Goal: Information Seeking & Learning: Learn about a topic

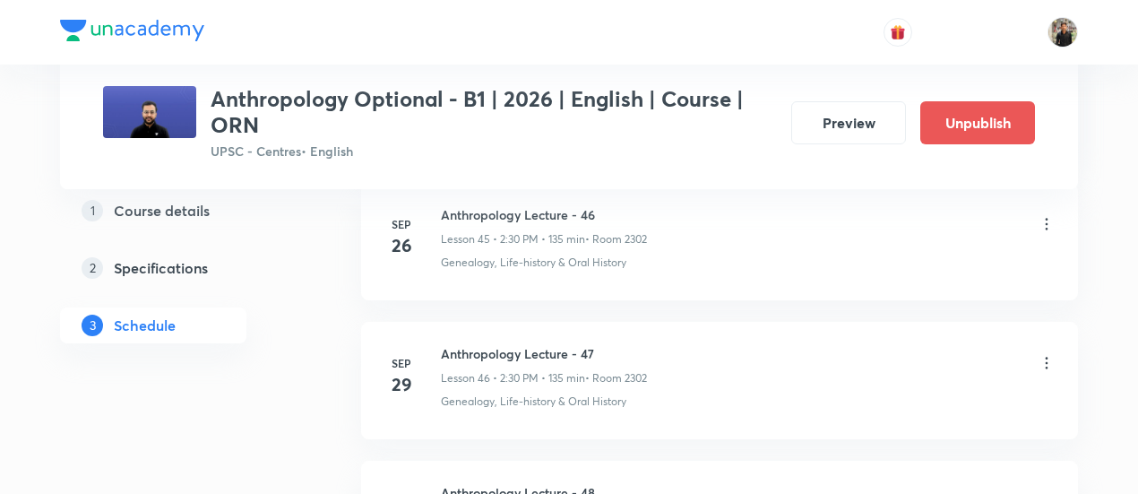
scroll to position [7597, 0]
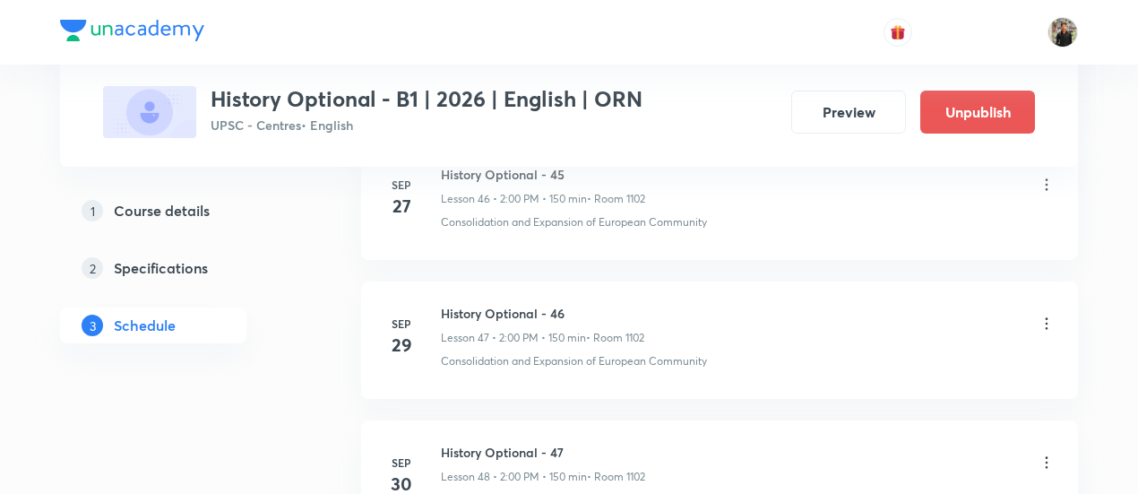
scroll to position [7714, 0]
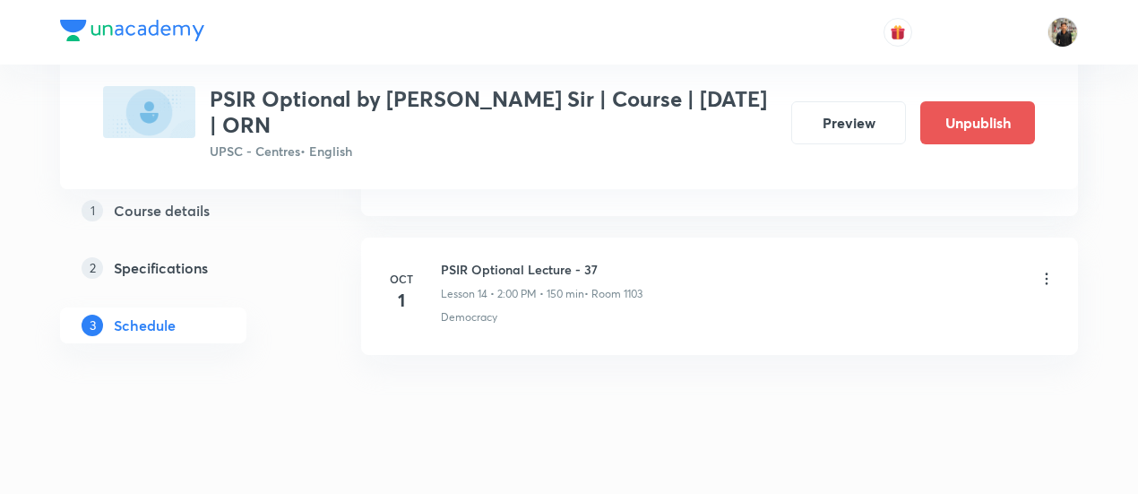
scroll to position [2897, 0]
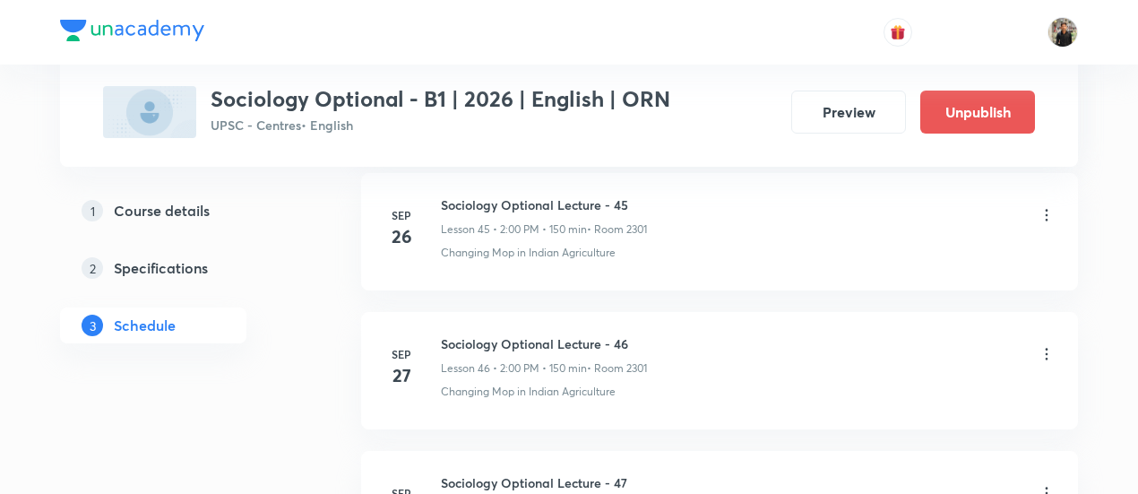
scroll to position [7690, 0]
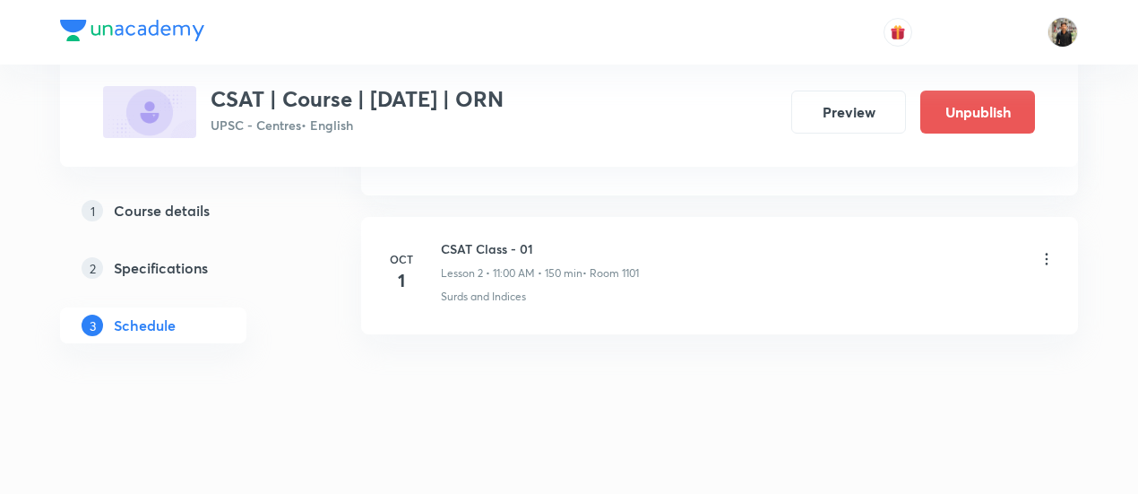
scroll to position [1212, 0]
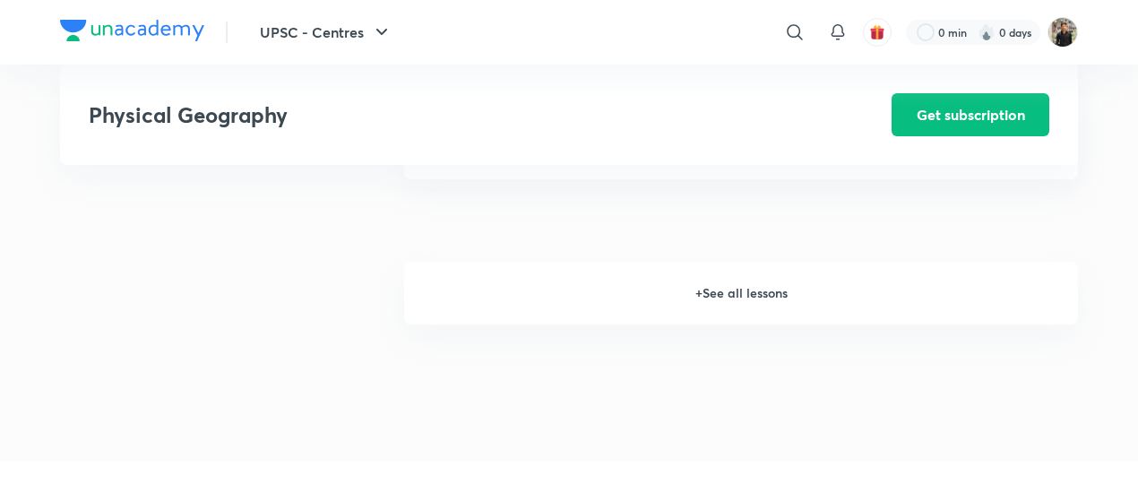
click at [726, 306] on h6 "+ See all lessons" at bounding box center [741, 293] width 674 height 63
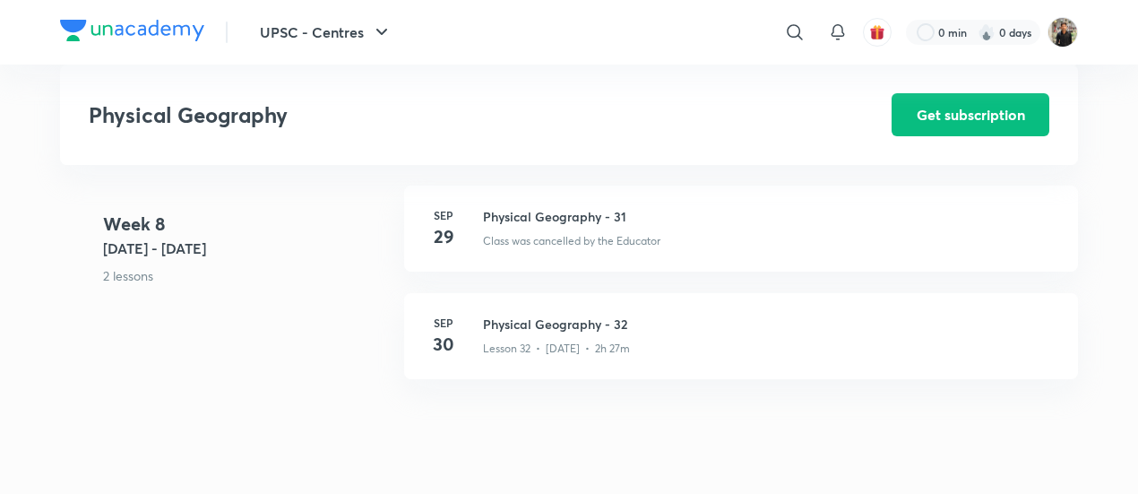
scroll to position [4492, 0]
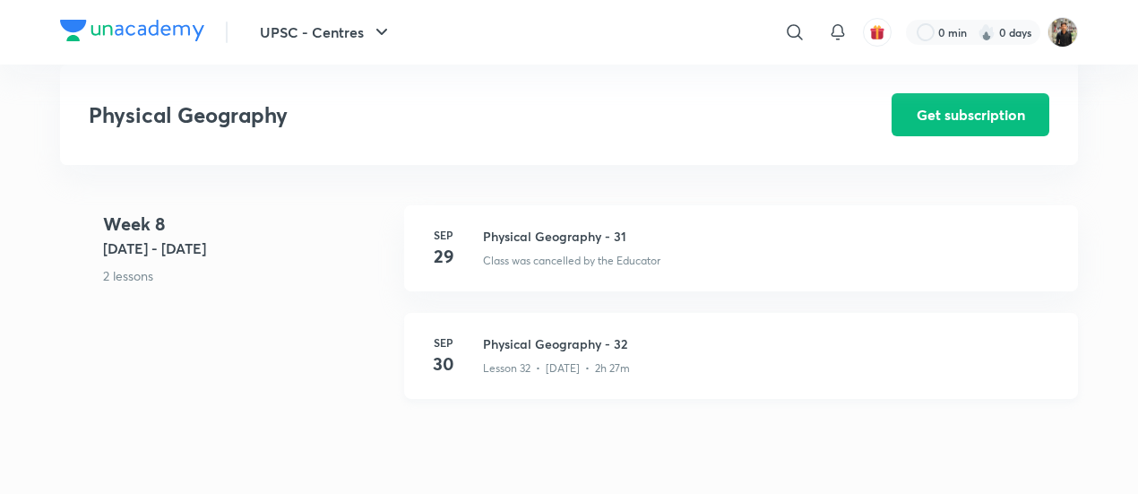
click at [613, 347] on h3 "Physical Geography - 32" at bounding box center [769, 343] width 573 height 19
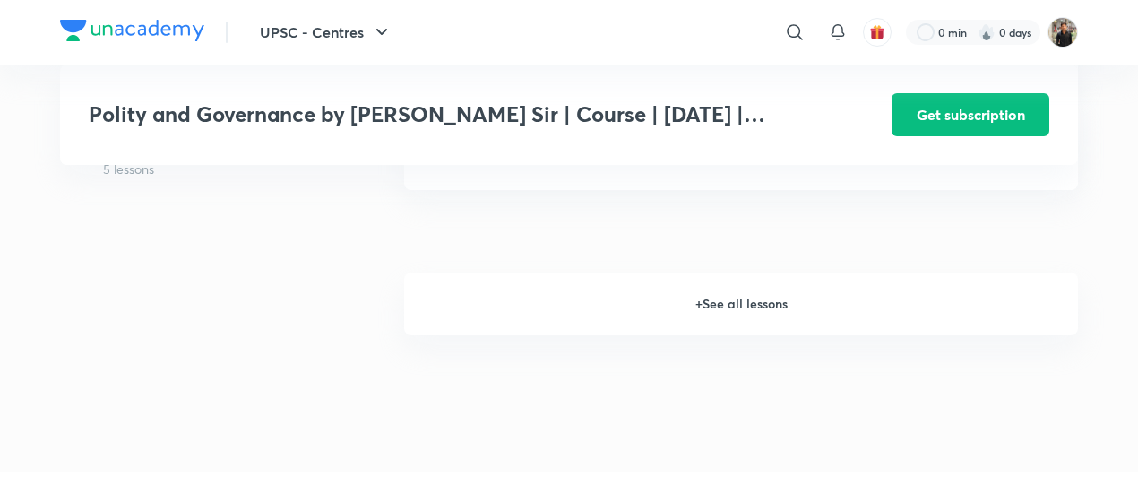
scroll to position [2235, 0]
click at [744, 335] on h6 "+ See all lessons" at bounding box center [741, 305] width 674 height 63
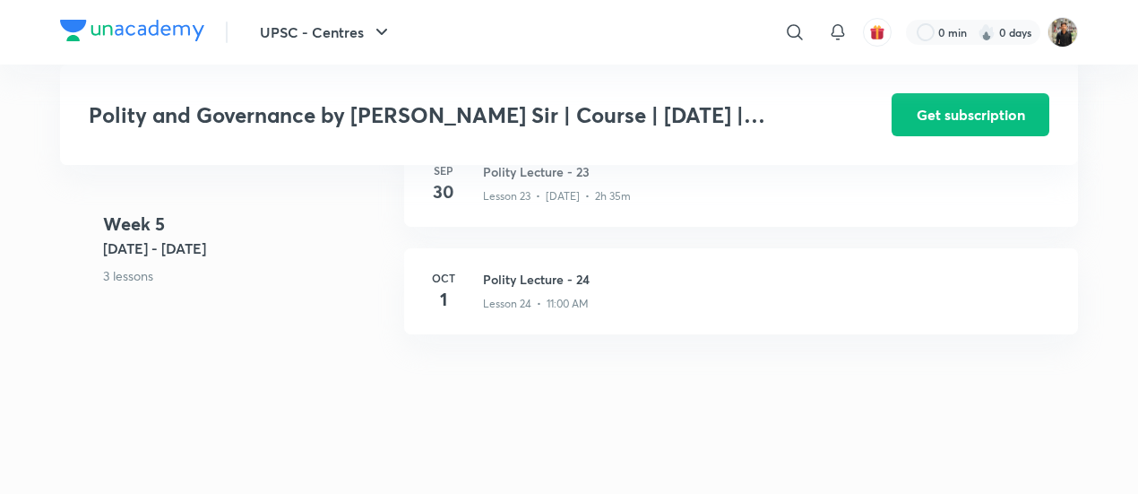
scroll to position [3248, 0]
click at [548, 186] on h3 "Polity Lecture - 23" at bounding box center [769, 177] width 573 height 19
click at [549, 186] on h3 "Polity Lecture - 23" at bounding box center [769, 177] width 573 height 19
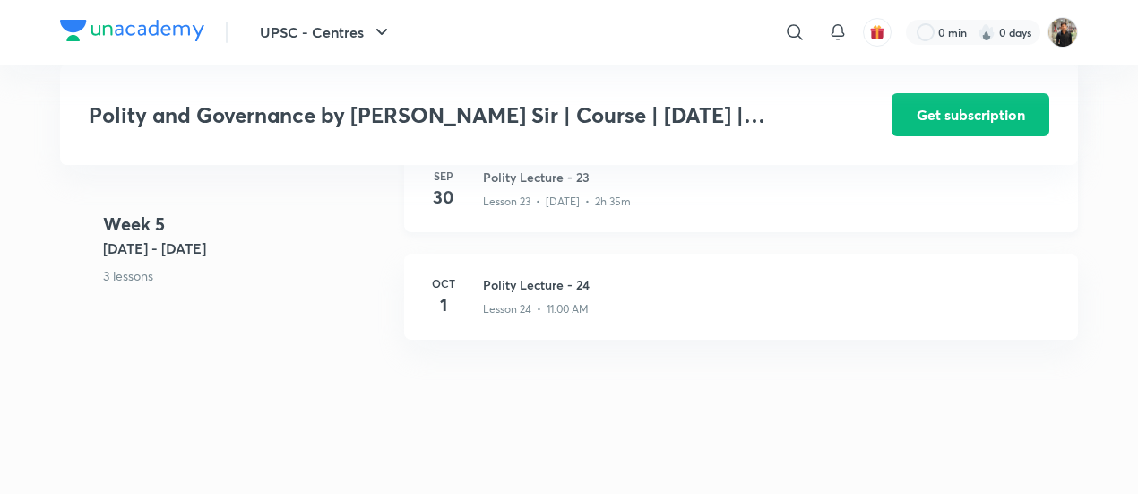
click at [549, 186] on h3 "Polity Lecture - 23" at bounding box center [769, 177] width 573 height 19
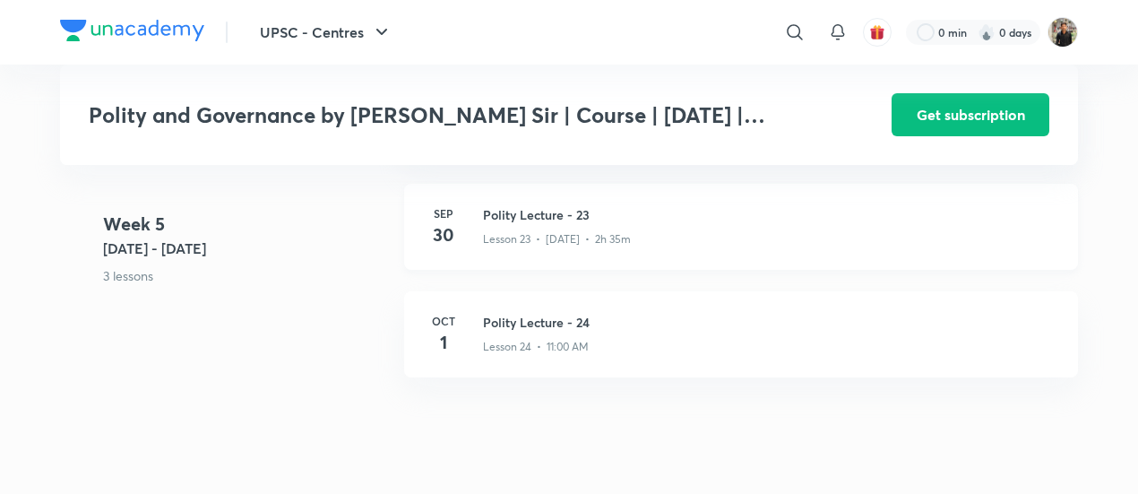
click at [537, 224] on h3 "Polity Lecture - 23" at bounding box center [769, 214] width 573 height 19
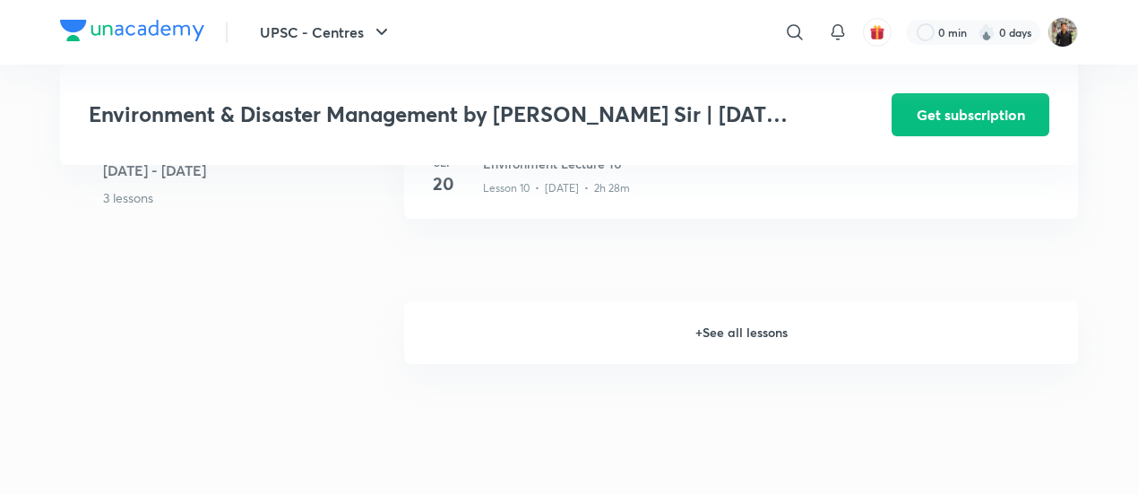
click at [767, 332] on h6 "+ See all lessons" at bounding box center [741, 332] width 674 height 63
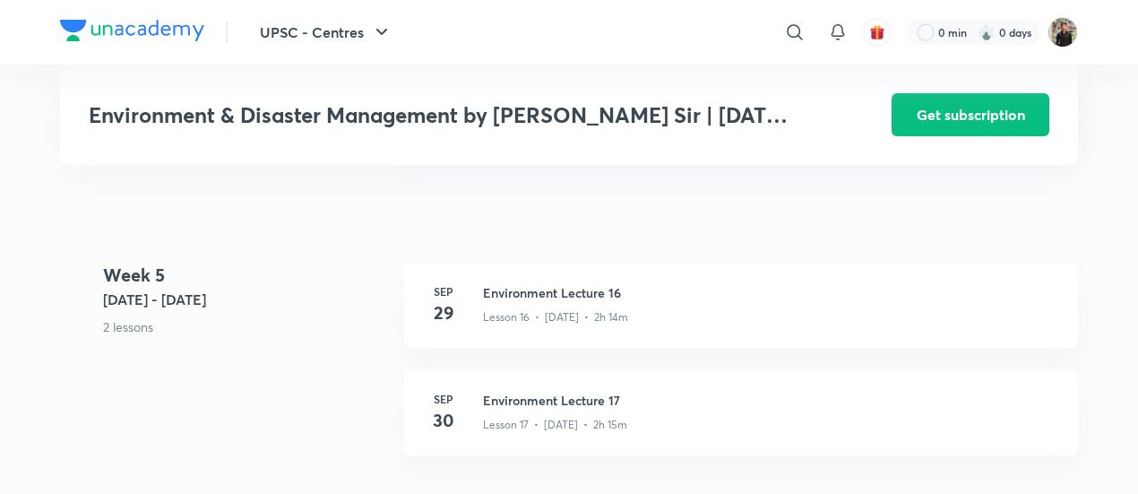
scroll to position [2403, 0]
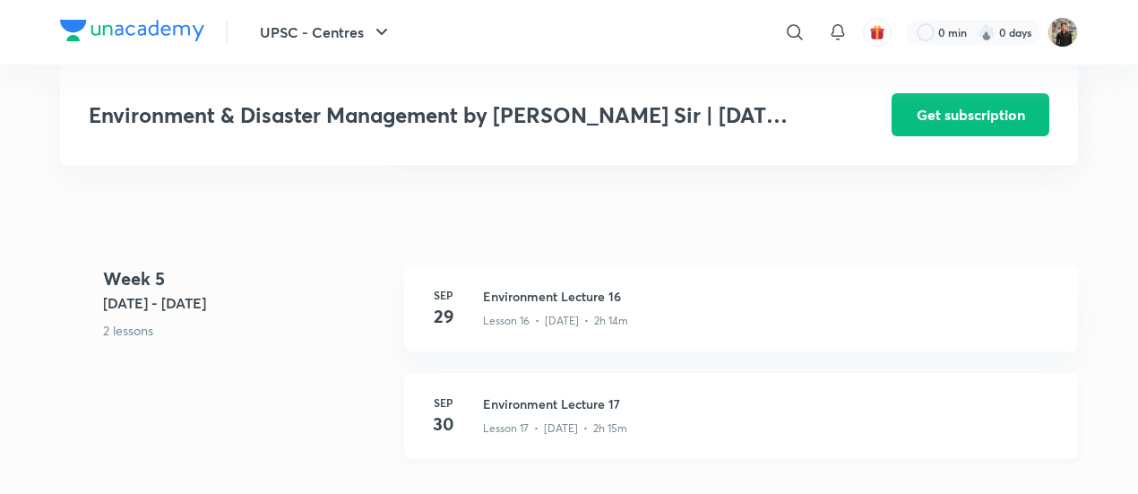
click at [589, 398] on h3 "Environment Lecture 17" at bounding box center [769, 403] width 573 height 19
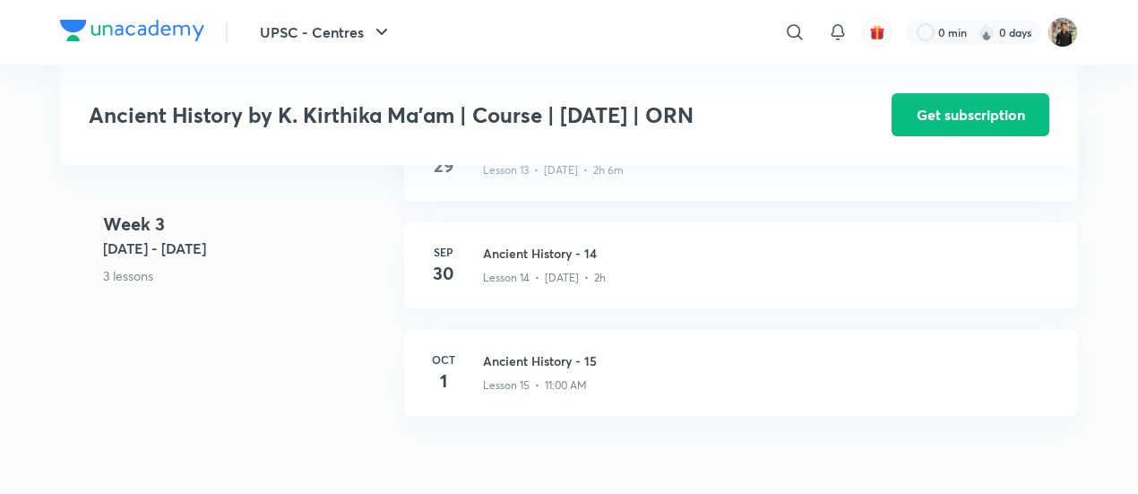
scroll to position [2213, 0]
click at [520, 262] on h3 "Ancient History - 14" at bounding box center [769, 255] width 573 height 19
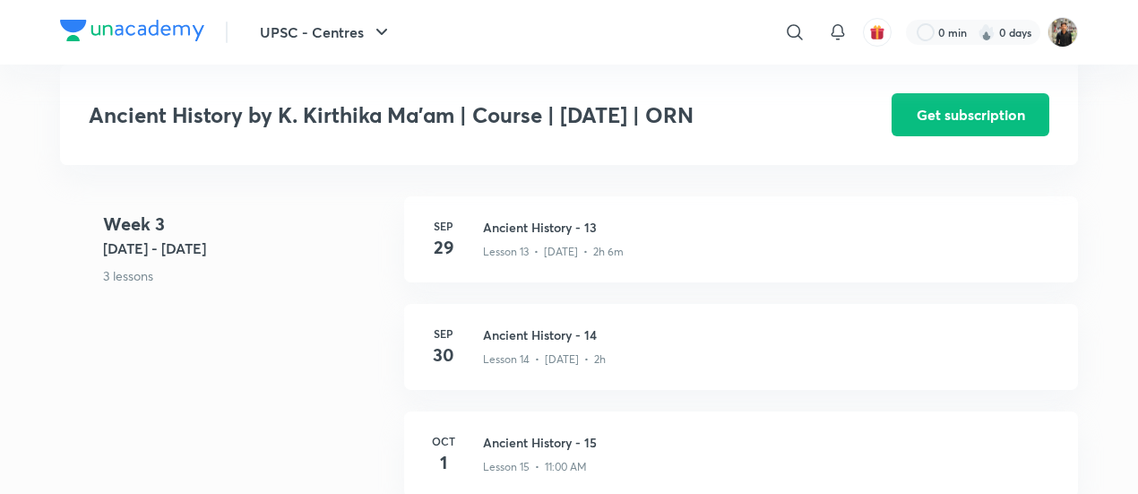
scroll to position [2131, 0]
click at [554, 239] on div "Lesson 13 • Sep 29 • 2h 6m" at bounding box center [769, 250] width 573 height 23
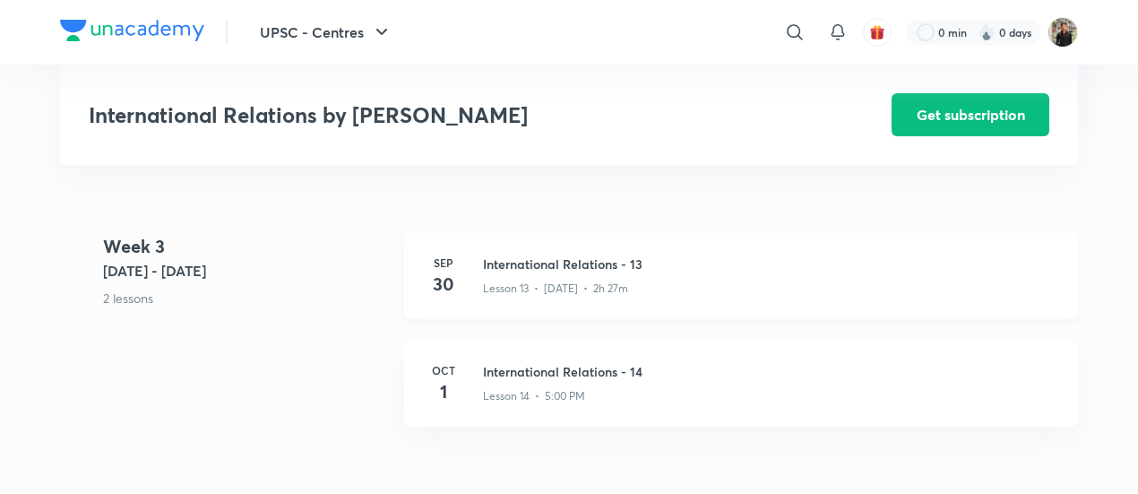
scroll to position [2073, 0]
click at [536, 273] on div "Lesson 13 • Sep 30 • 2h 27m" at bounding box center [769, 283] width 573 height 23
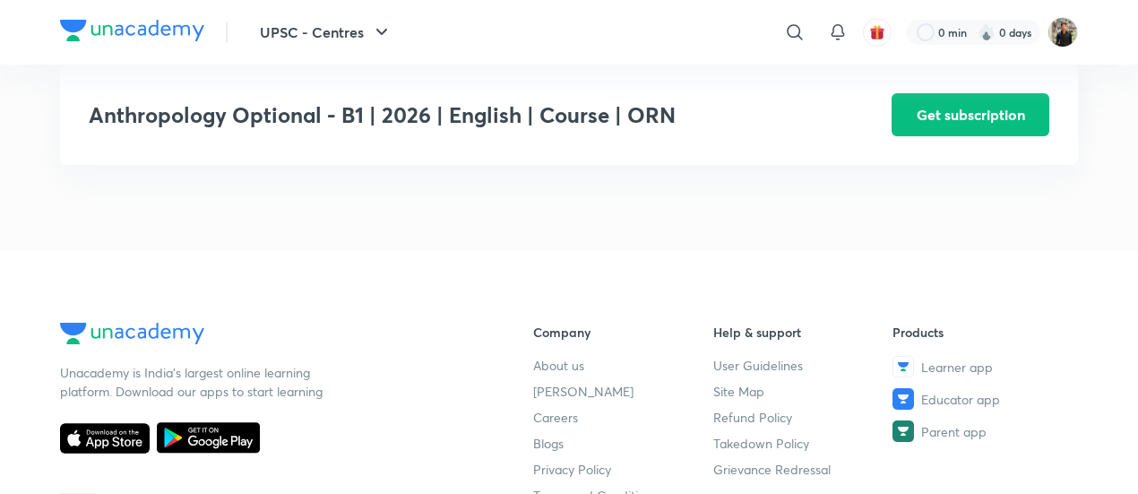
scroll to position [1489, 0]
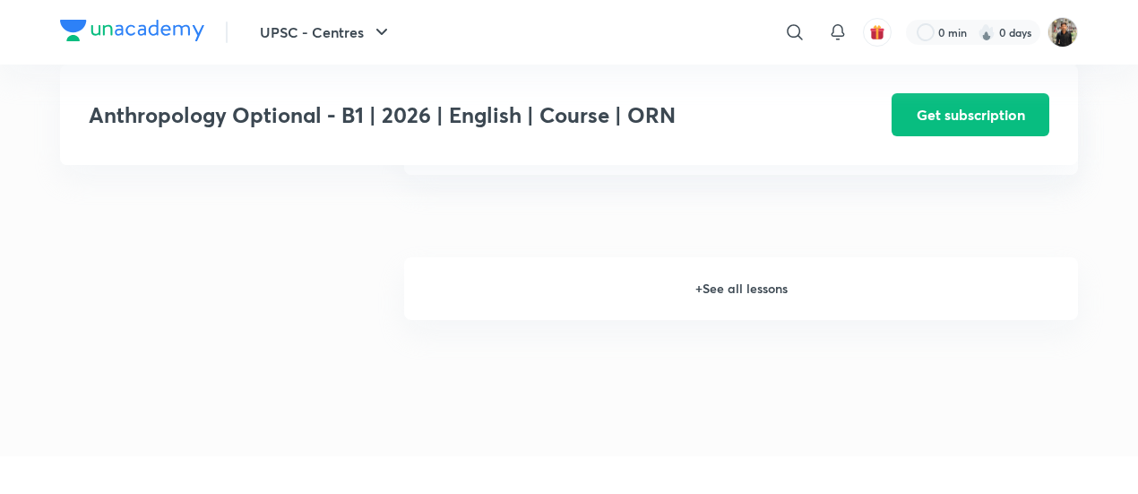
click at [717, 259] on h6 "+ See all lessons" at bounding box center [741, 288] width 674 height 63
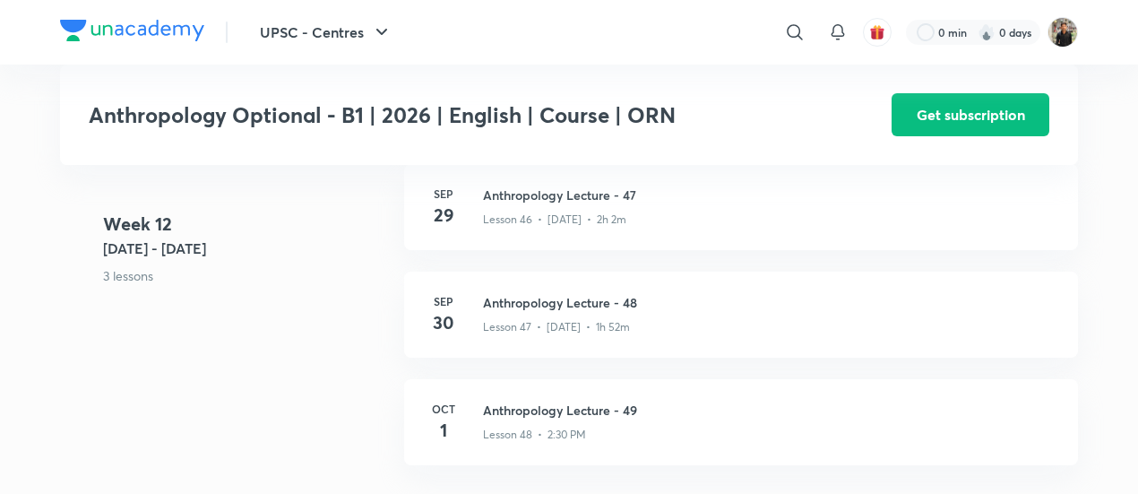
scroll to position [6573, 0]
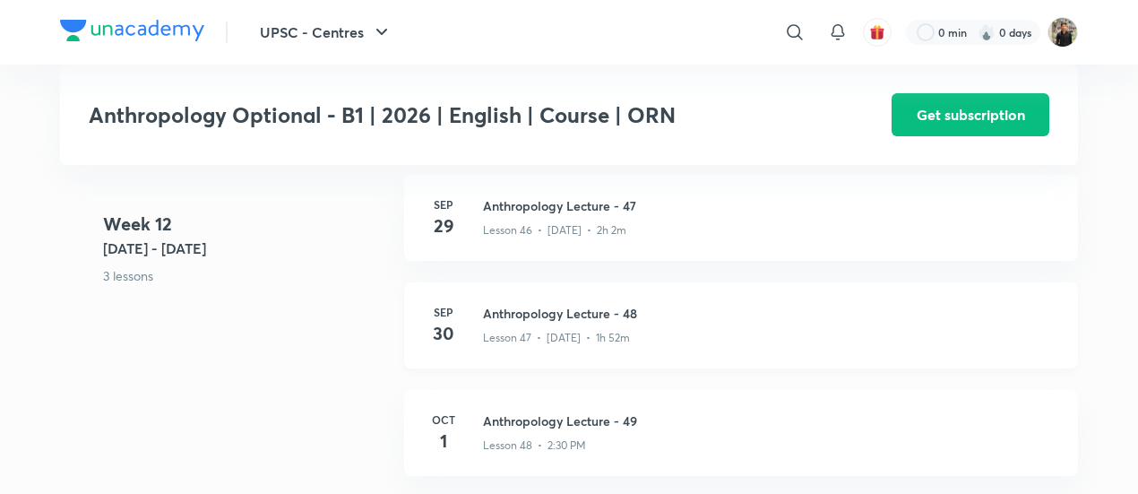
click at [622, 304] on h3 "Anthropology Lecture - 48" at bounding box center [769, 313] width 573 height 19
click at [530, 304] on h3 "Anthropology Lecture - 48" at bounding box center [769, 313] width 573 height 19
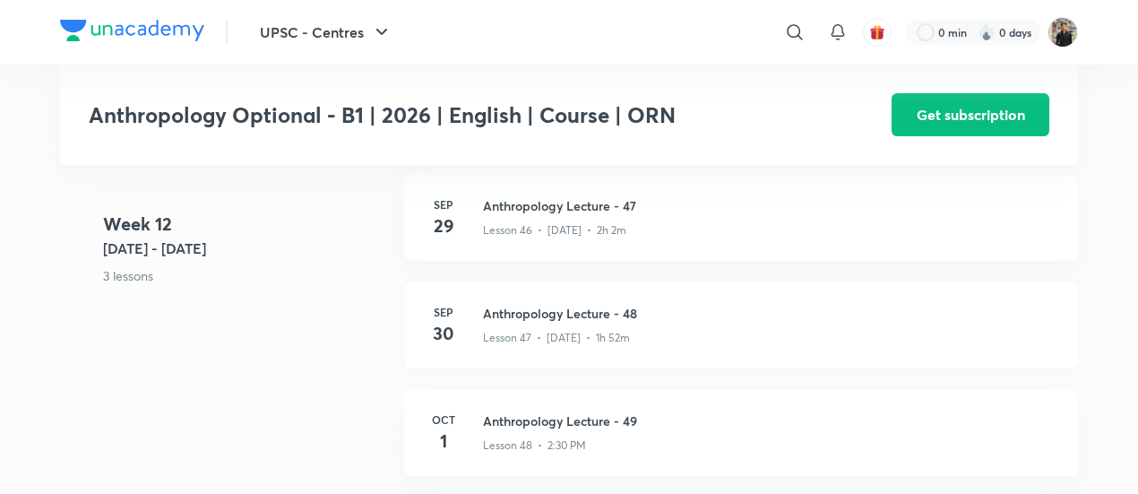
click at [530, 304] on h3 "Anthropology Lecture - 48" at bounding box center [769, 313] width 573 height 19
drag, startPoint x: 563, startPoint y: 297, endPoint x: 529, endPoint y: 293, distance: 34.2
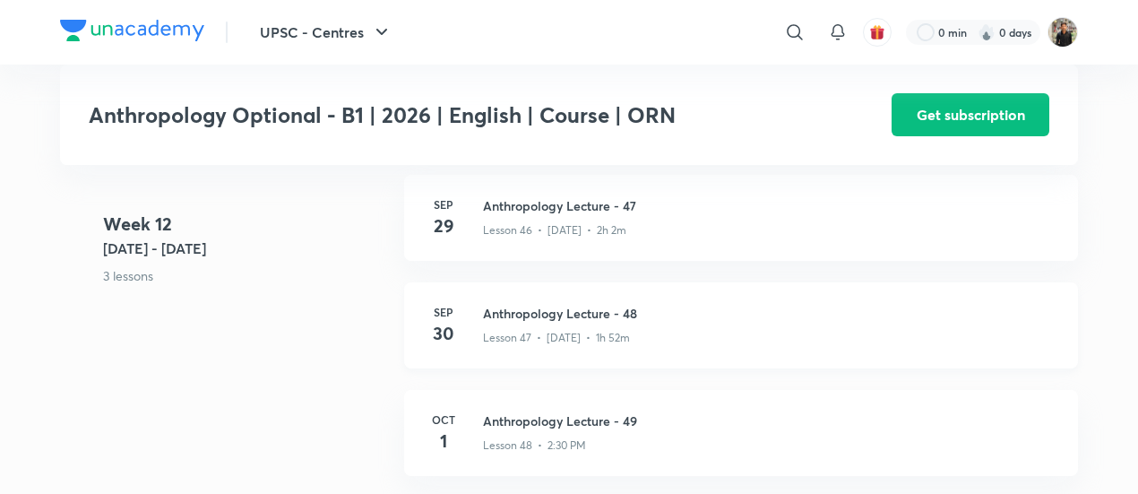
click at [529, 304] on h3 "Anthropology Lecture - 48" at bounding box center [769, 313] width 573 height 19
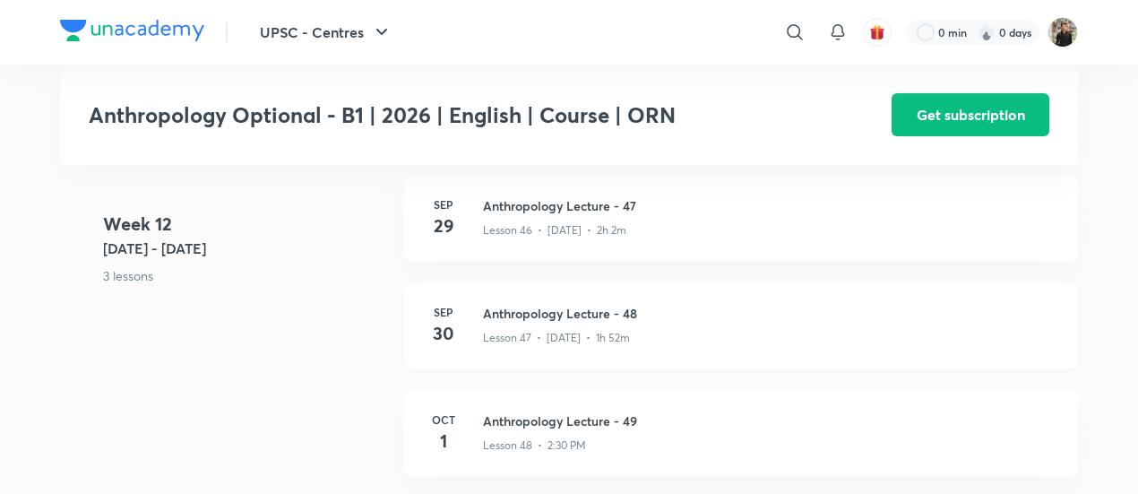
click at [529, 304] on h3 "Anthropology Lecture - 48" at bounding box center [769, 313] width 573 height 19
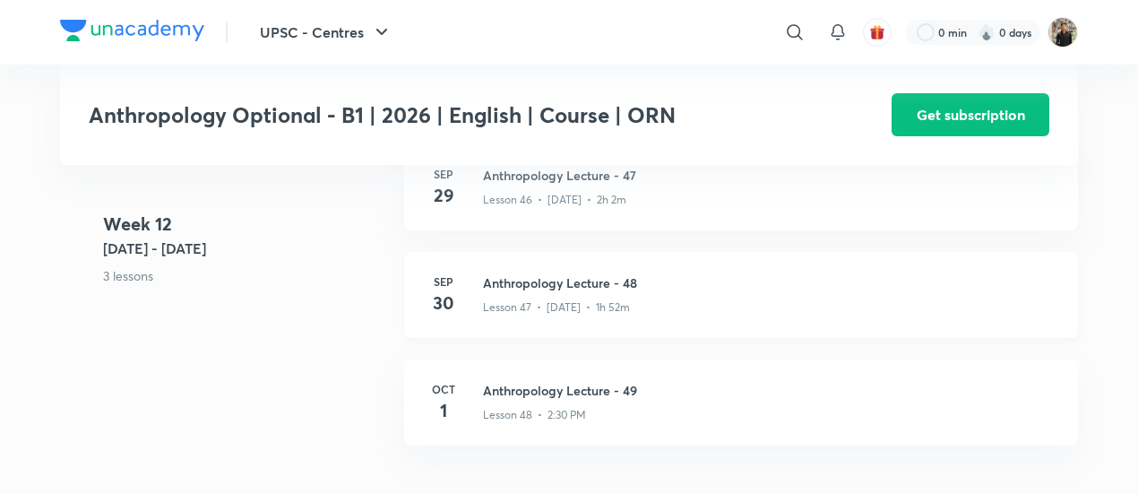
scroll to position [6603, 0]
click at [562, 300] on p "Lesson 47 • Sep 30 • 1h 52m" at bounding box center [556, 308] width 147 height 16
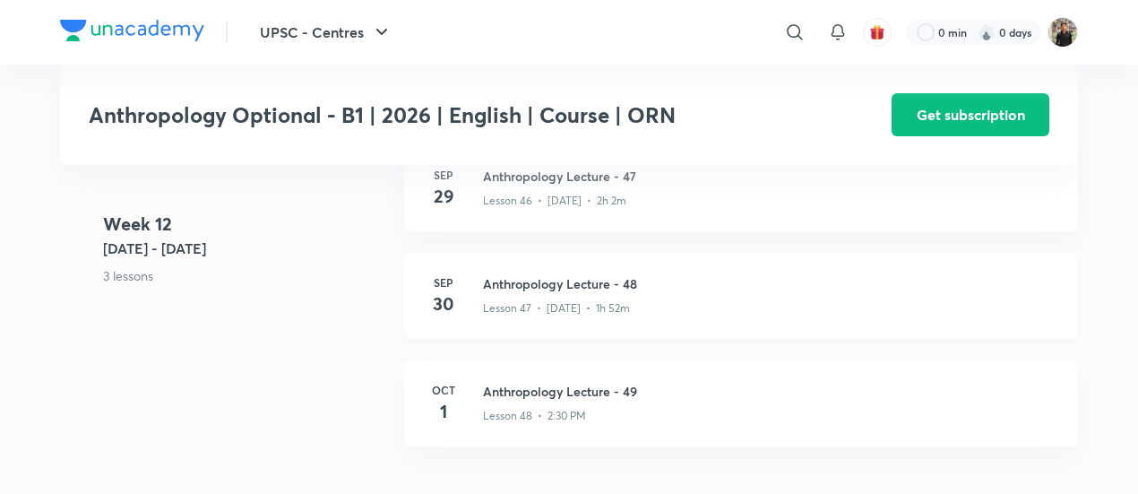
click at [562, 300] on p "Lesson 47 • Sep 30 • 1h 52m" at bounding box center [556, 308] width 147 height 16
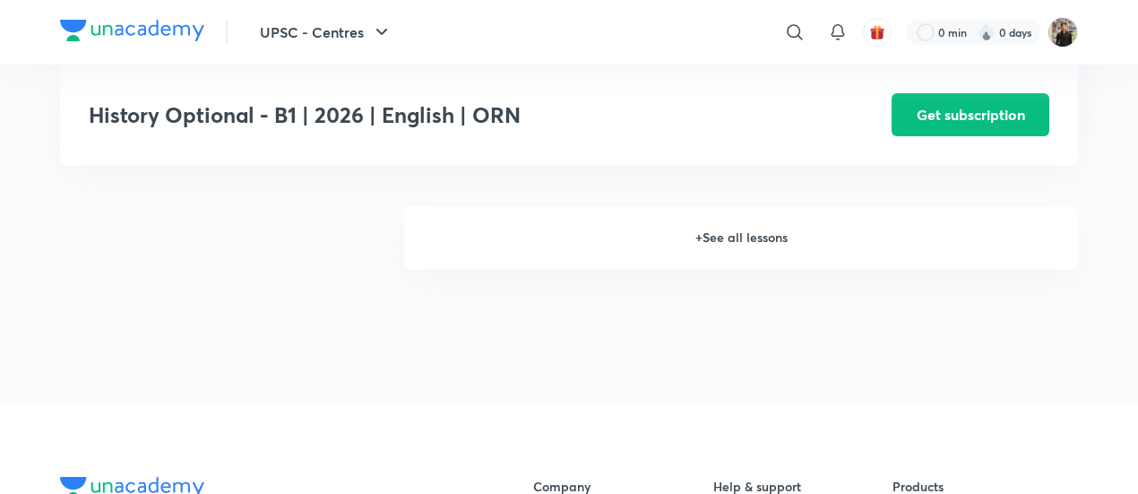
scroll to position [1500, 0]
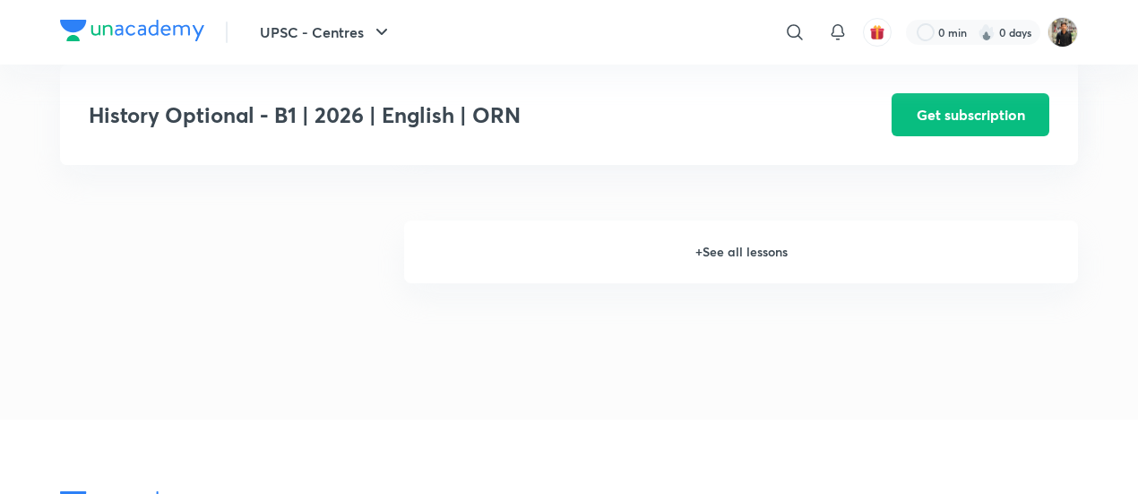
click at [725, 256] on h6 "+ See all lessons" at bounding box center [741, 251] width 674 height 63
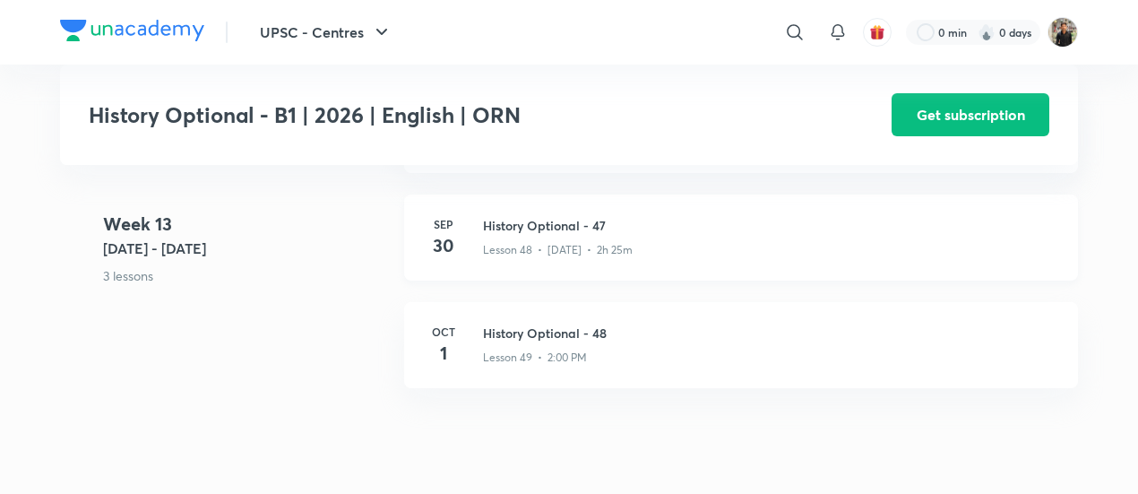
scroll to position [6839, 0]
click at [538, 236] on h3 "History Optional - 47" at bounding box center [769, 226] width 573 height 19
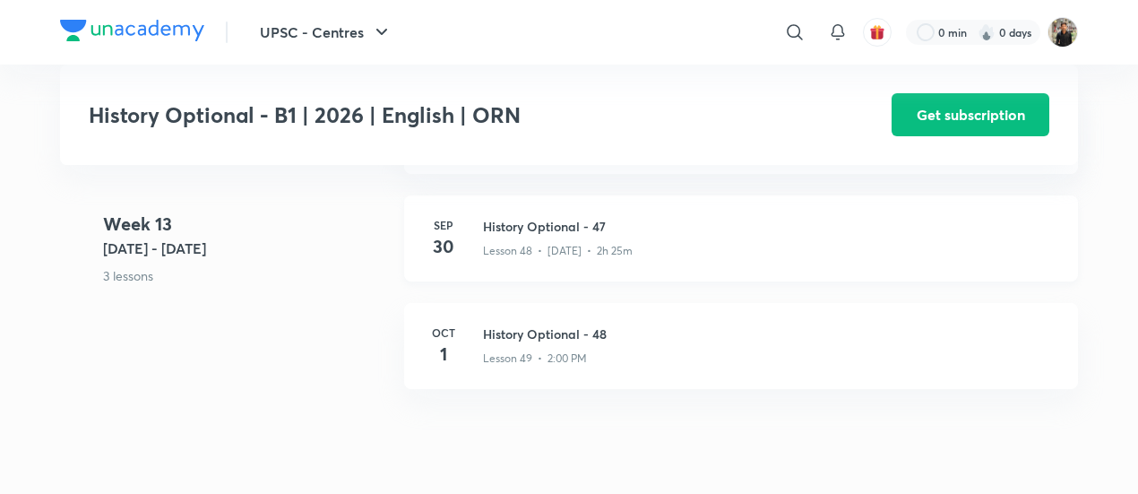
click at [538, 236] on h3 "History Optional - 47" at bounding box center [769, 226] width 573 height 19
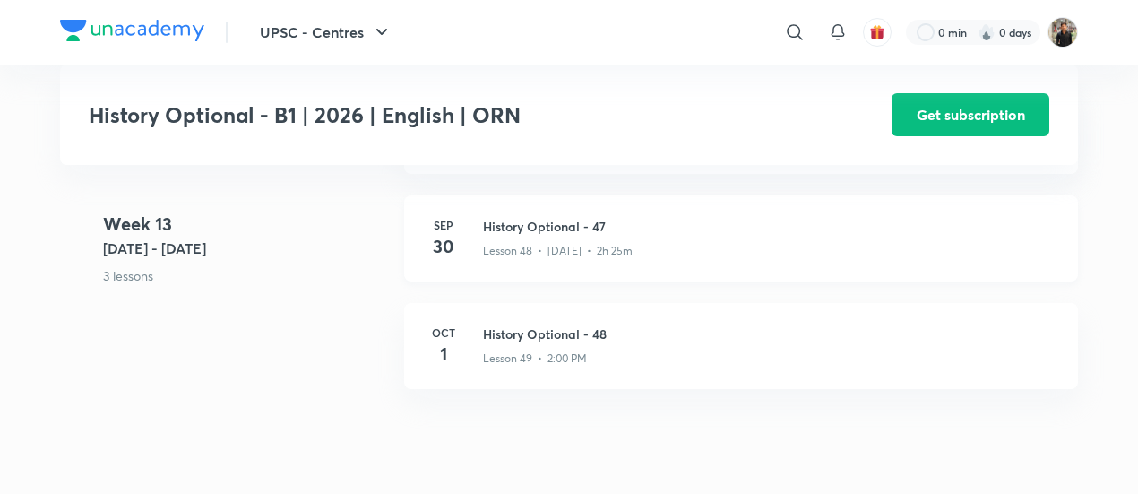
click at [538, 236] on h3 "History Optional - 47" at bounding box center [769, 226] width 573 height 19
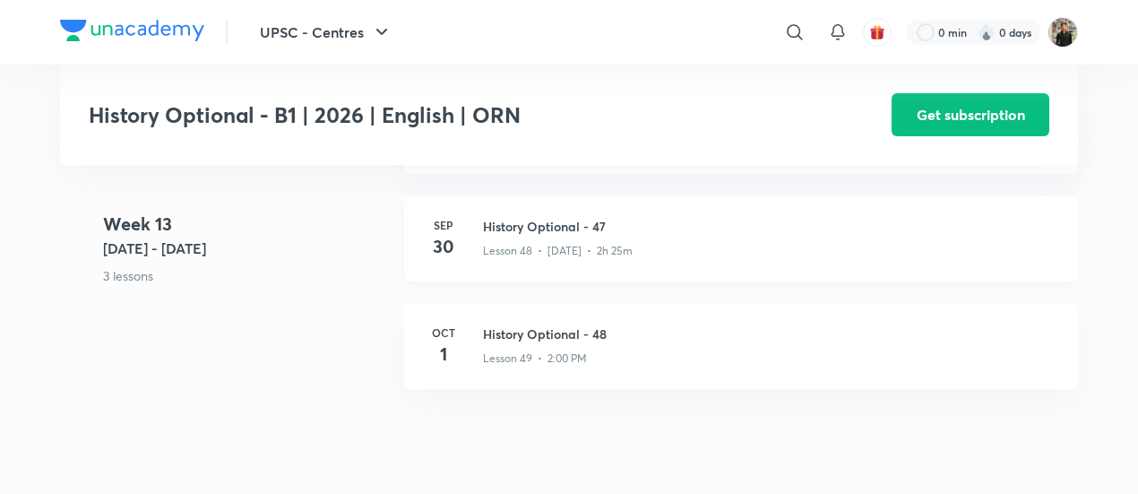
click at [538, 236] on h3 "History Optional - 47" at bounding box center [769, 226] width 573 height 19
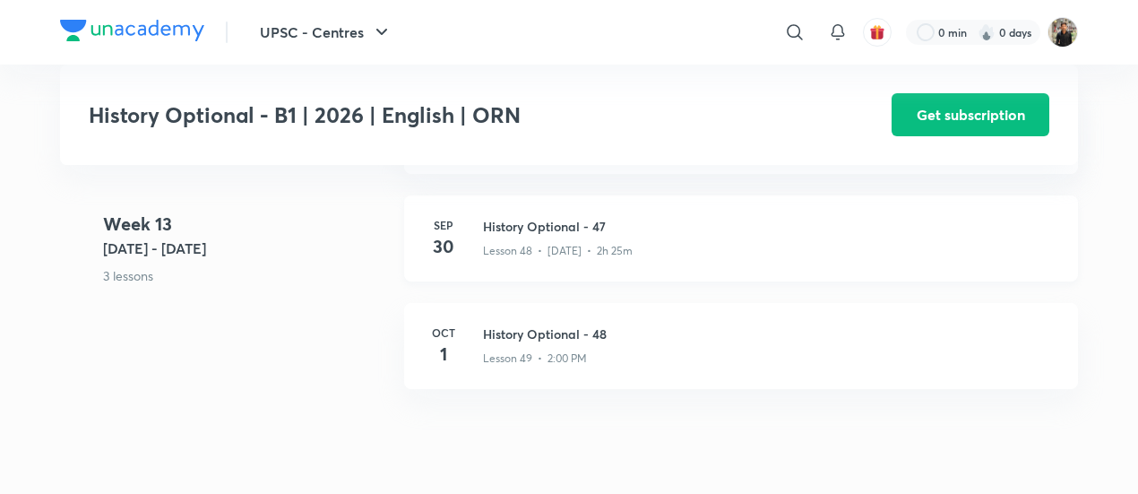
click at [509, 236] on h3 "History Optional - 47" at bounding box center [769, 226] width 573 height 19
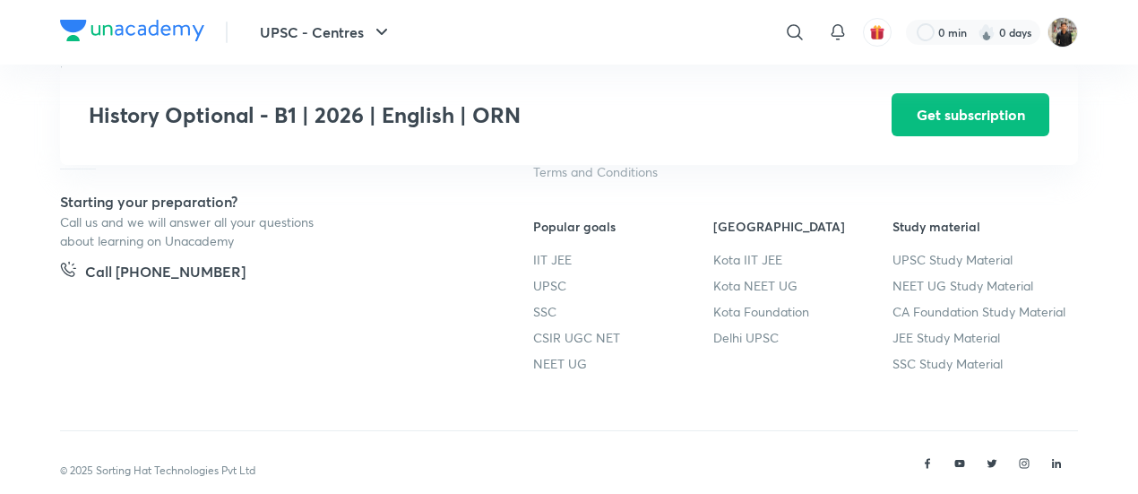
scroll to position [7547, 0]
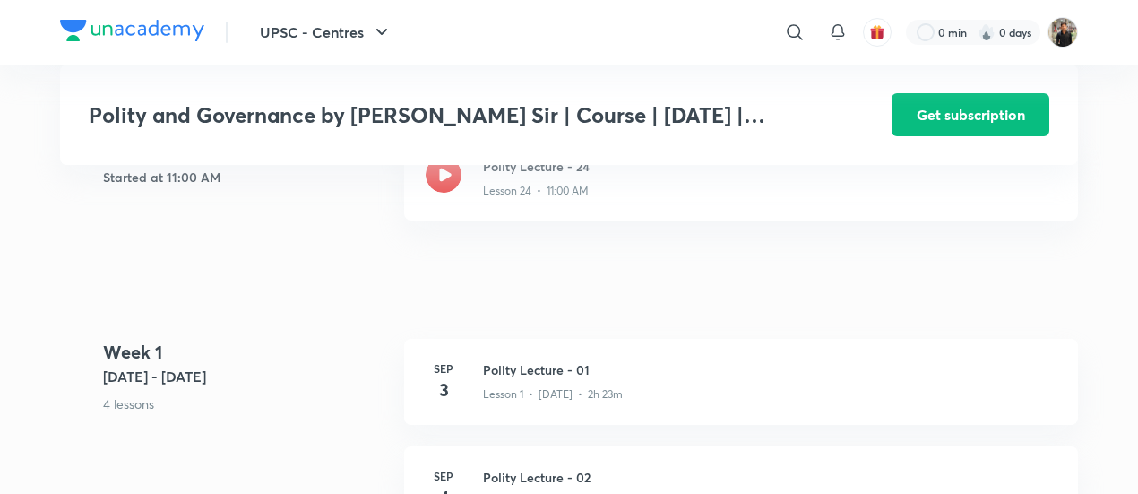
scroll to position [511, 0]
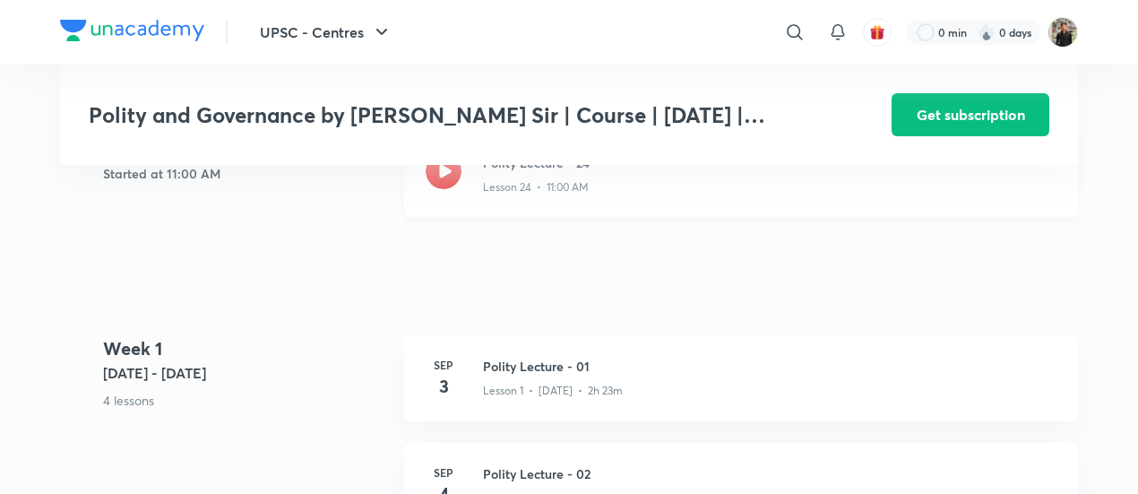
click at [448, 189] on icon at bounding box center [444, 171] width 36 height 36
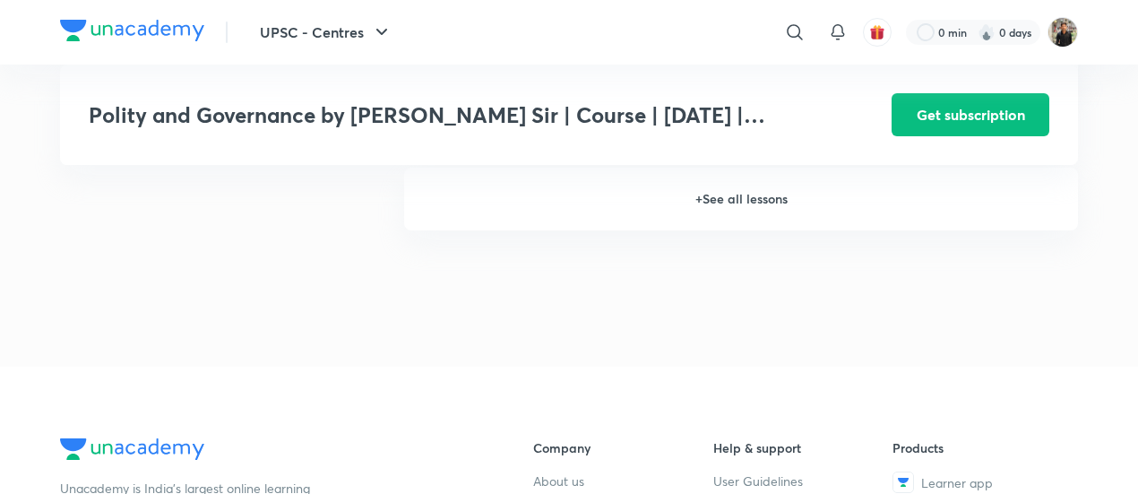
scroll to position [2539, 0]
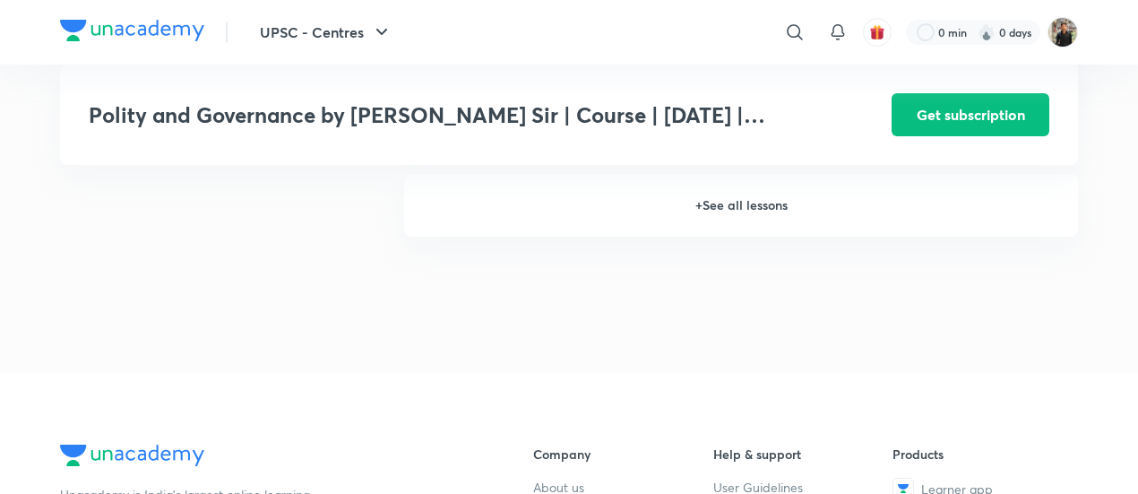
click at [744, 231] on h6 "+ See all lessons" at bounding box center [741, 205] width 674 height 63
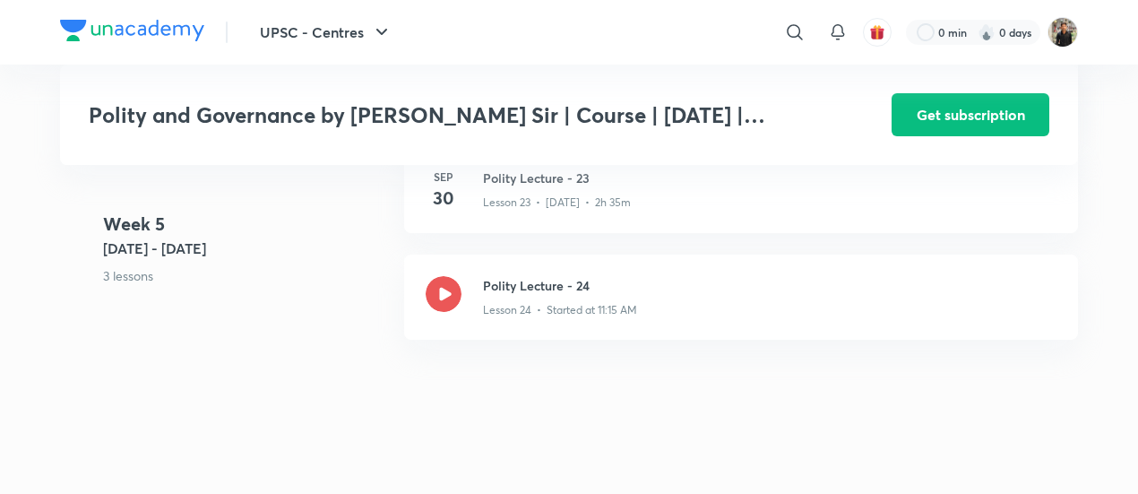
scroll to position [3449, 0]
click at [536, 189] on h3 "Polity Lecture - 23" at bounding box center [769, 179] width 573 height 19
